Goal: Transaction & Acquisition: Subscribe to service/newsletter

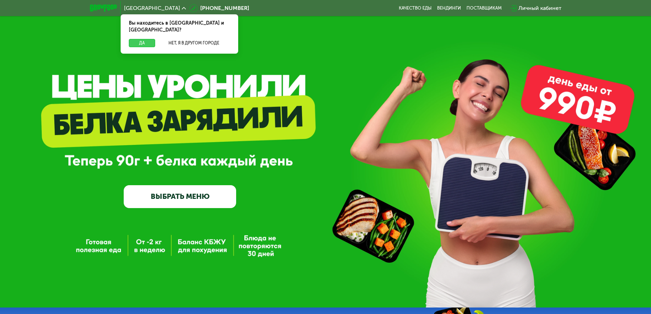
click at [145, 39] on button "Да" at bounding box center [142, 43] width 26 height 8
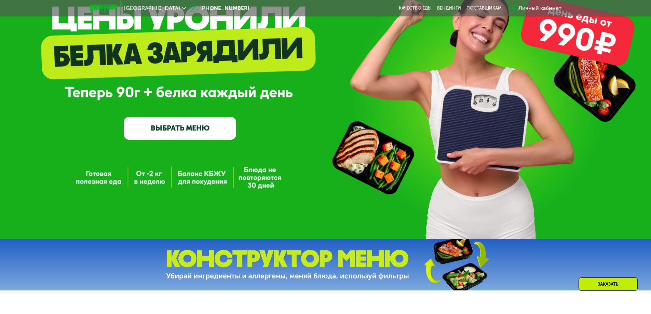
click at [166, 138] on link "ВЫБРАТЬ МЕНЮ" at bounding box center [180, 128] width 113 height 23
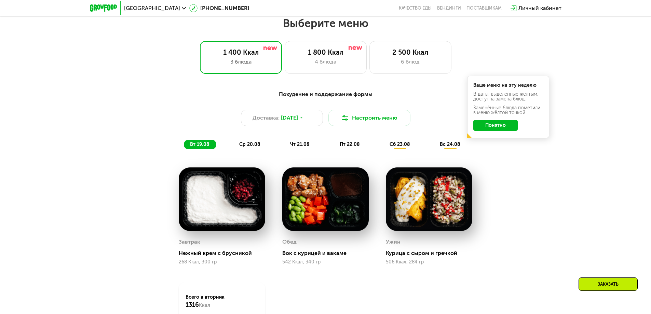
scroll to position [369, 0]
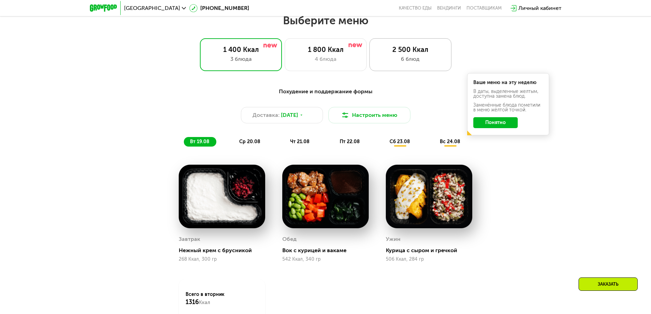
click at [411, 54] on div "2 500 Ккал" at bounding box center [411, 49] width 68 height 8
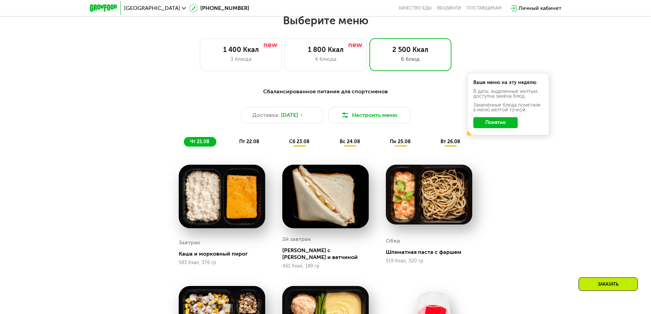
click at [501, 127] on button "Понятно" at bounding box center [496, 122] width 44 height 11
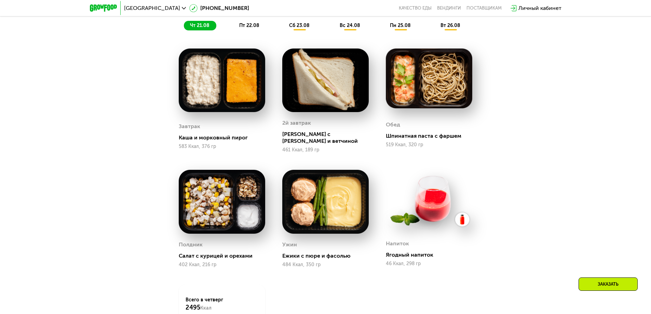
scroll to position [315, 0]
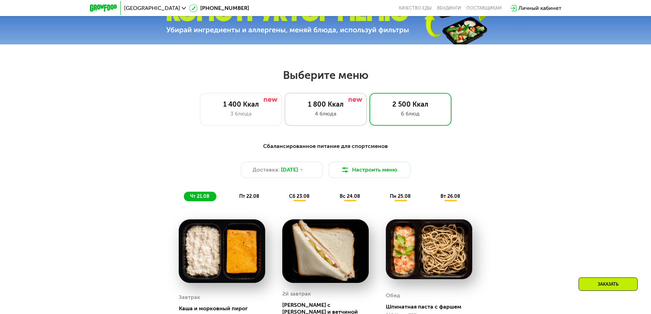
click at [342, 113] on div "4 блюда" at bounding box center [326, 114] width 68 height 8
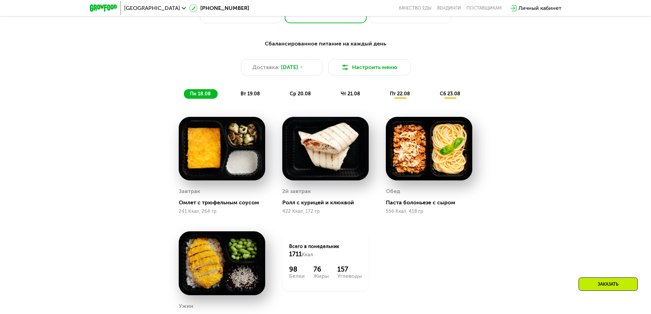
scroll to position [280, 0]
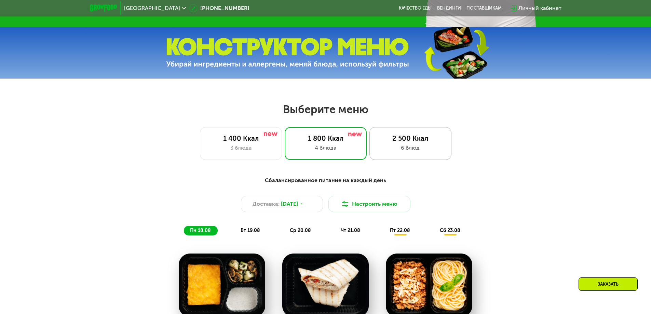
click at [427, 135] on div "2 500 Ккал 6 блюд" at bounding box center [411, 143] width 82 height 33
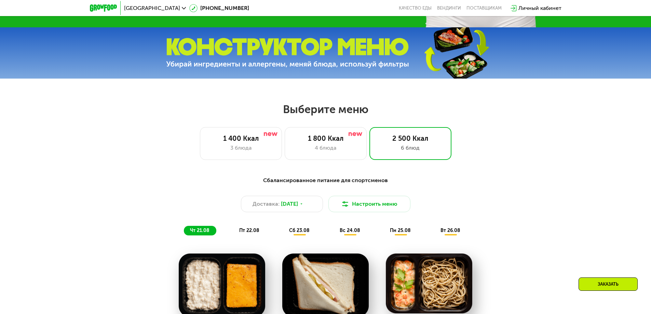
scroll to position [349, 0]
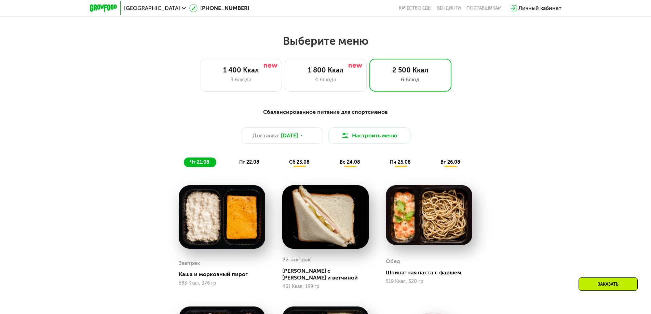
click at [283, 160] on div "пт 22.08" at bounding box center [300, 163] width 34 height 10
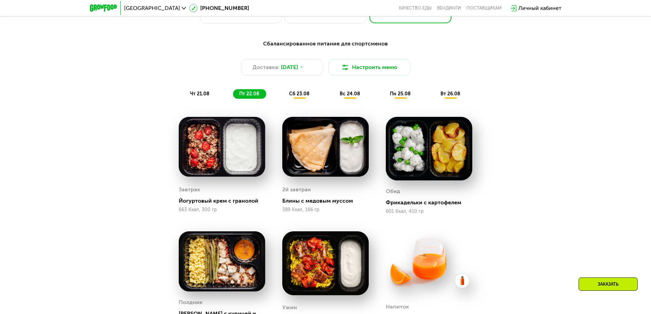
scroll to position [451, 0]
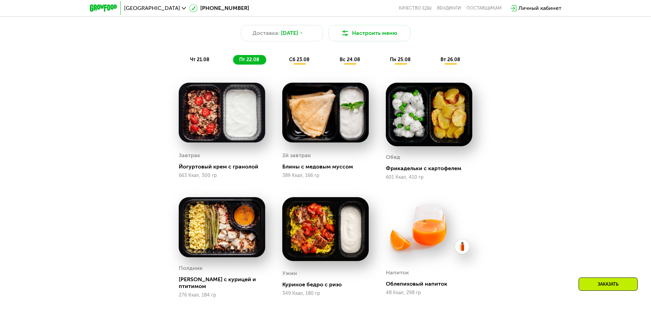
click at [297, 63] on span "сб 23.08" at bounding box center [299, 60] width 21 height 6
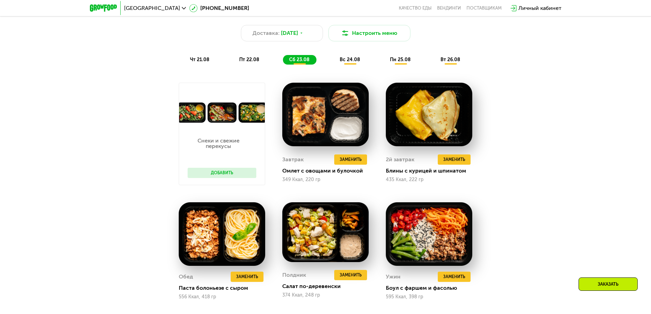
click at [384, 58] on div "вс 24.08" at bounding box center [401, 60] width 34 height 10
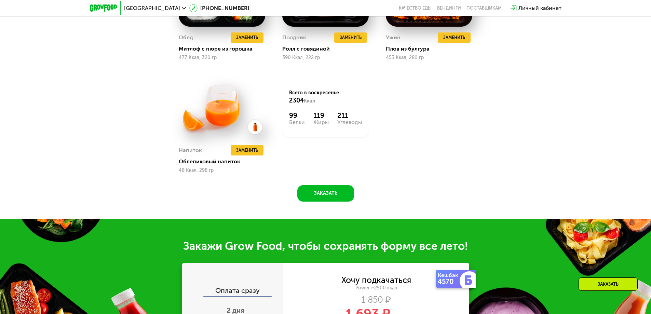
scroll to position [554, 0]
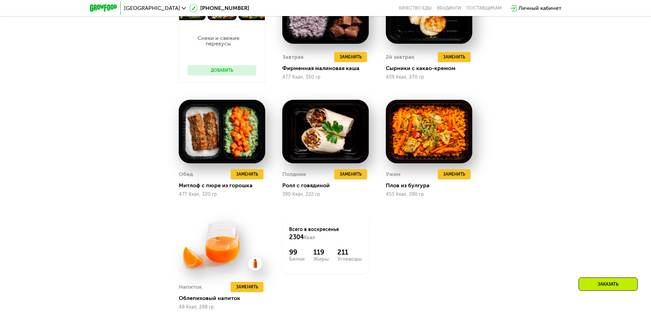
click at [182, 9] on icon at bounding box center [184, 8] width 4 height 4
click at [187, 39] on button "Нет, я в другом городе" at bounding box center [194, 43] width 72 height 8
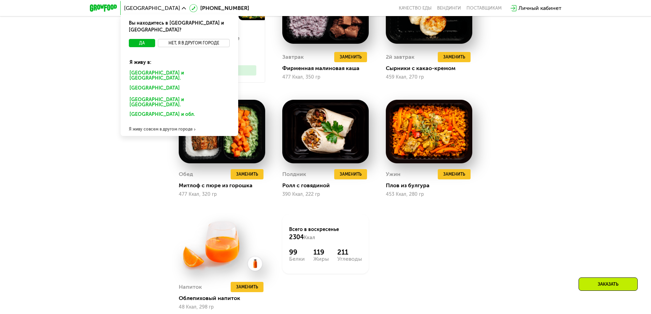
scroll to position [622, 0]
